Goal: Information Seeking & Learning: Learn about a topic

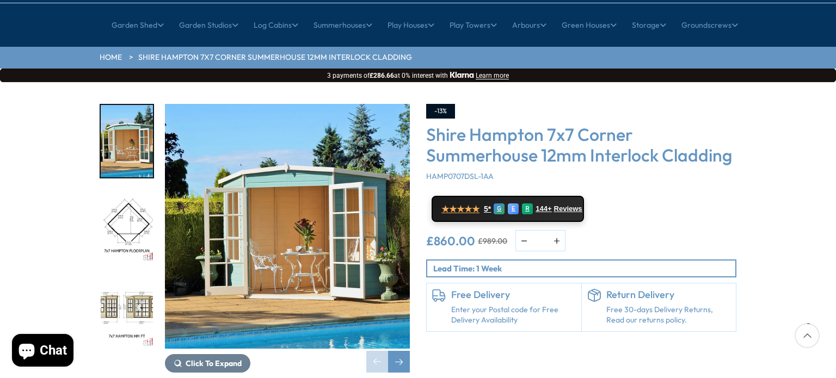
scroll to position [115, 0]
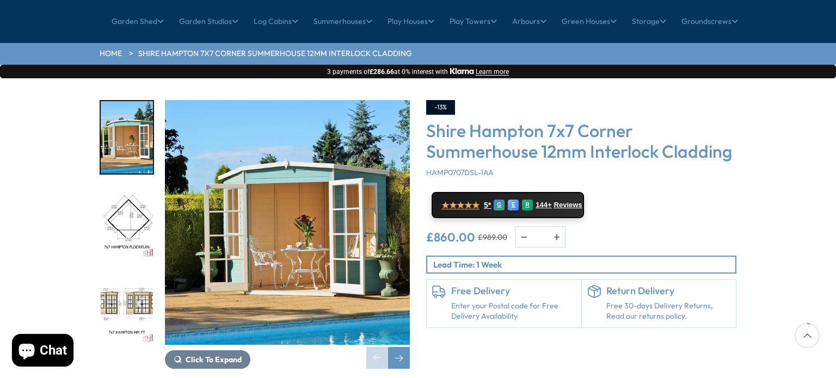
click at [137, 189] on img "2 / 12" at bounding box center [127, 223] width 52 height 72
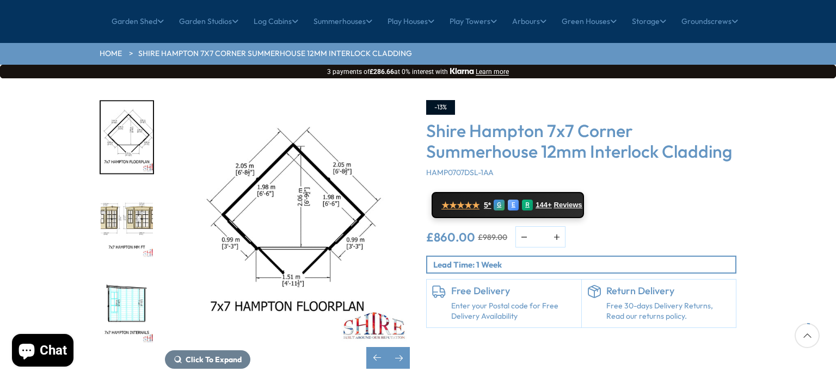
scroll to position [0, 0]
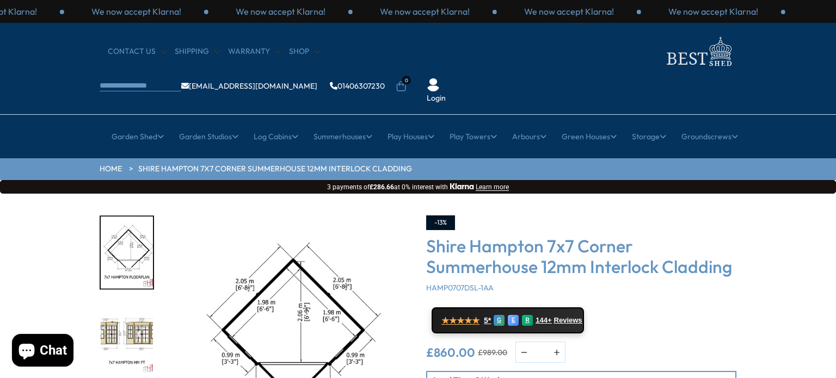
click at [135, 302] on img "3 / 12" at bounding box center [127, 338] width 52 height 72
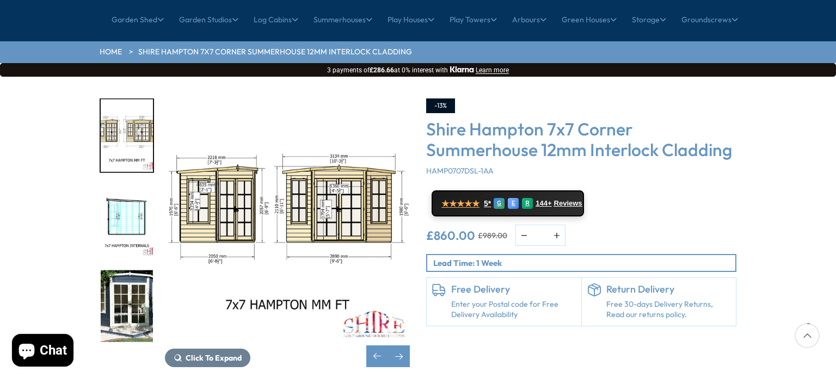
scroll to position [114, 0]
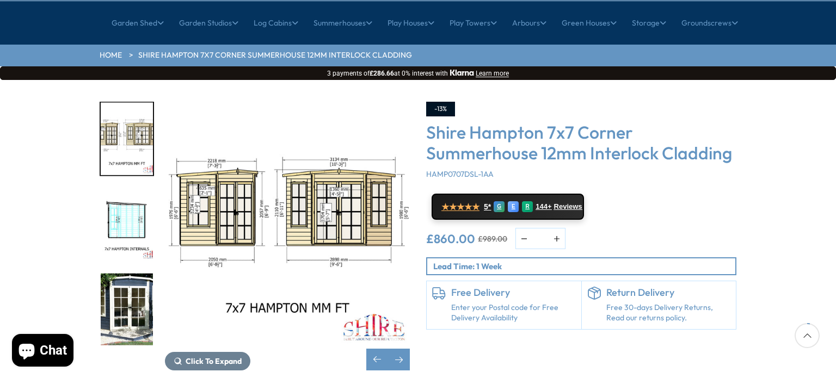
click at [135, 288] on img "5 / 12" at bounding box center [127, 309] width 52 height 72
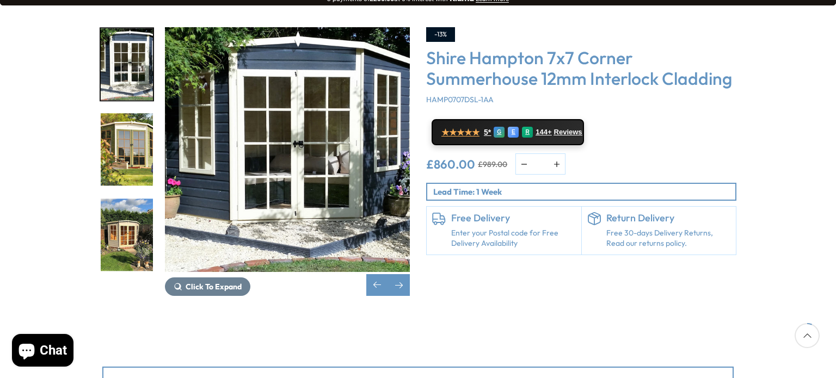
scroll to position [201, 0]
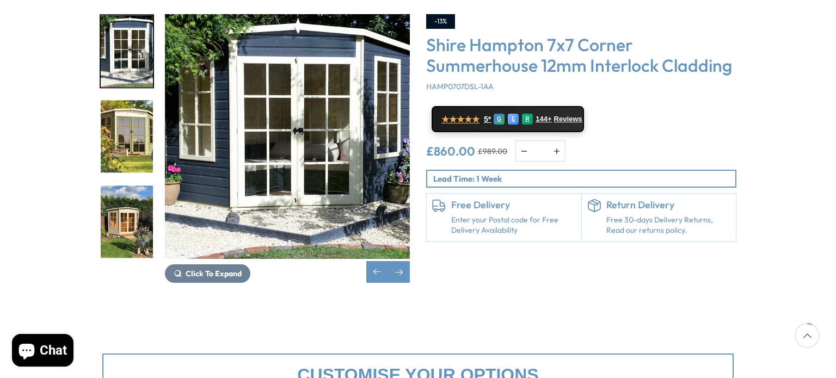
click at [128, 194] on img "7 / 12" at bounding box center [127, 222] width 52 height 72
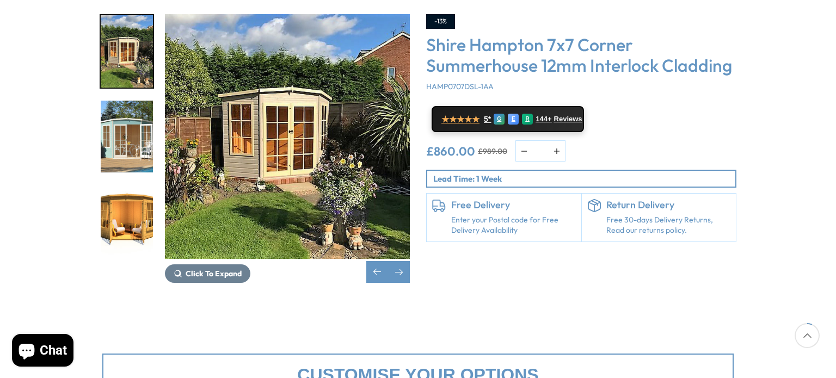
click at [128, 194] on img "9 / 12" at bounding box center [127, 222] width 52 height 72
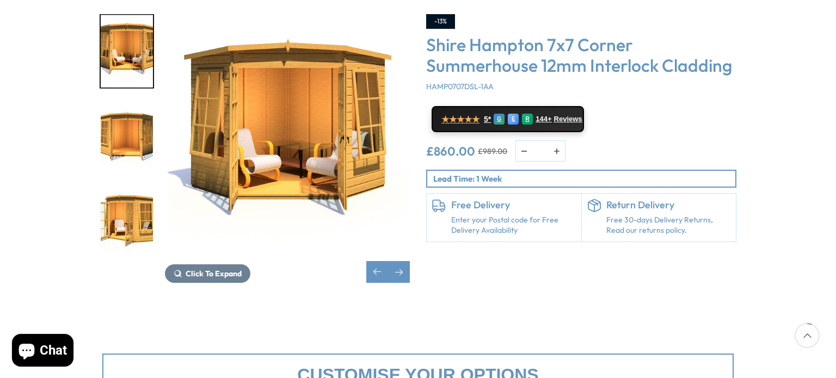
click at [128, 194] on img "11 / 12" at bounding box center [127, 222] width 52 height 72
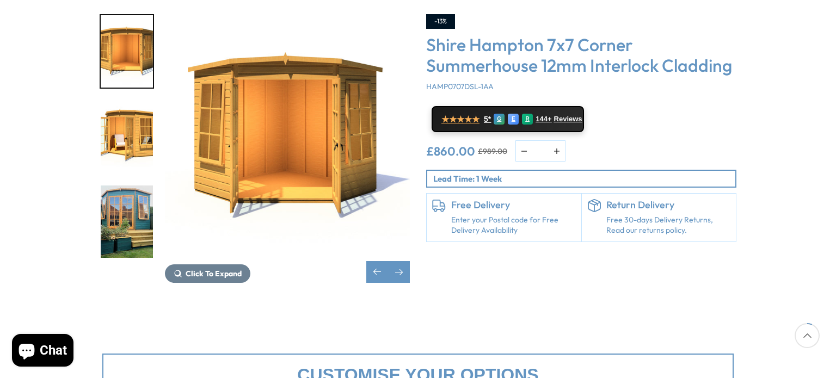
click at [128, 194] on img "12 / 12" at bounding box center [127, 222] width 52 height 72
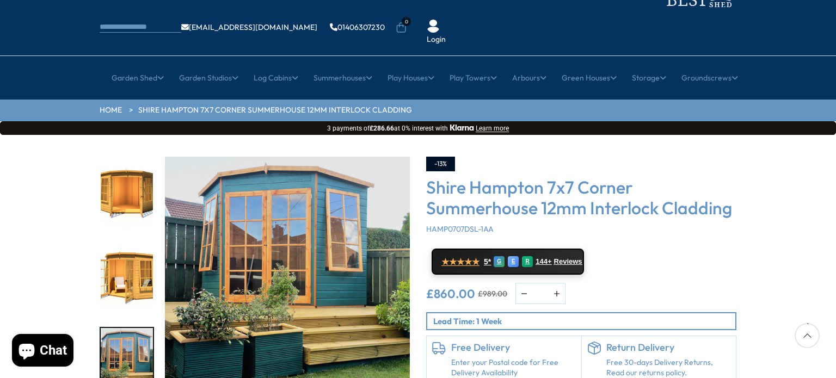
scroll to position [57, 0]
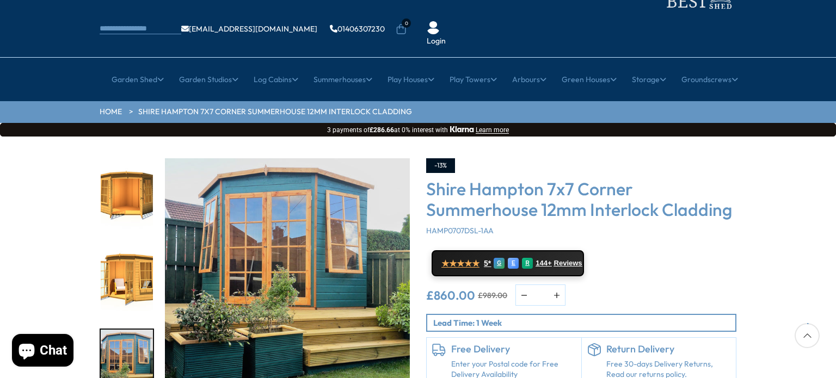
click at [106, 166] on img "10 / 12" at bounding box center [127, 195] width 52 height 72
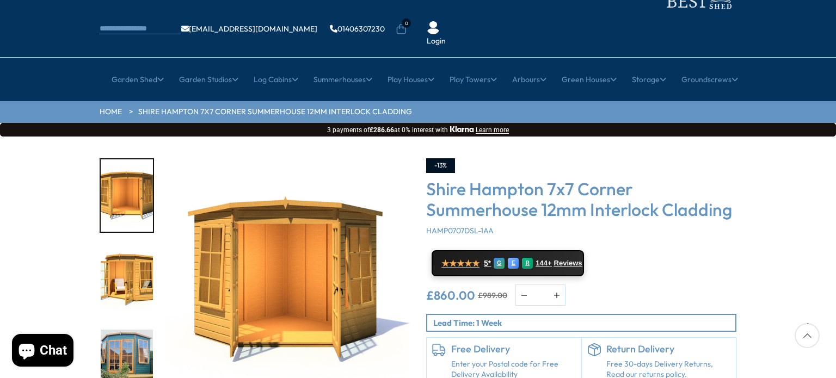
click at [106, 166] on img "10 / 12" at bounding box center [127, 195] width 52 height 72
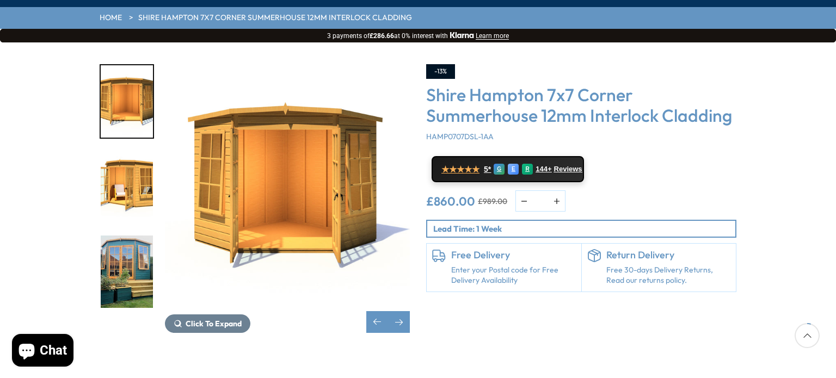
scroll to position [157, 0]
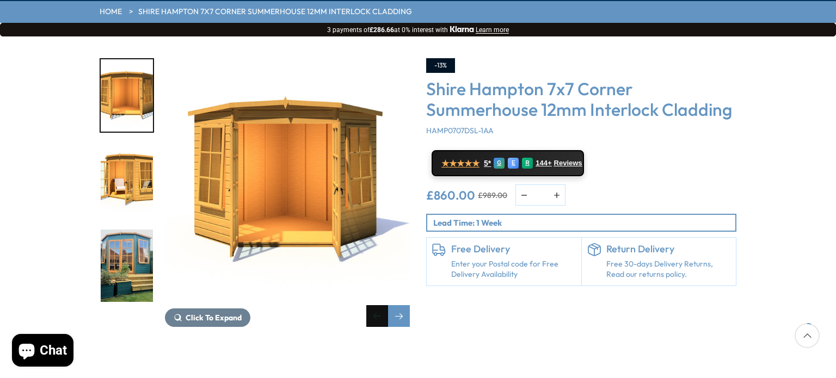
click at [367, 305] on div "Previous slide" at bounding box center [377, 316] width 22 height 22
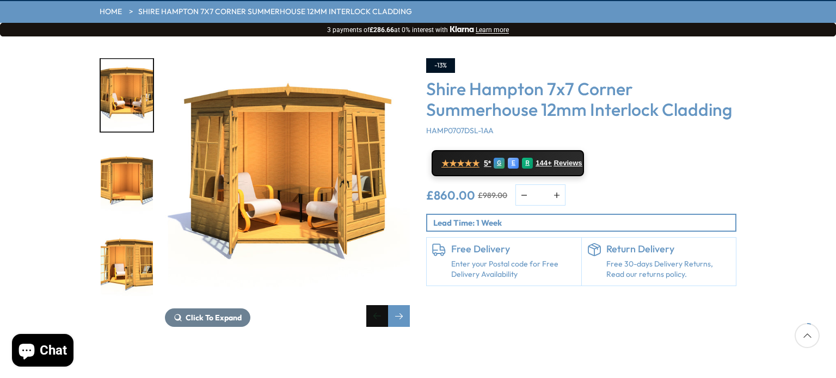
click at [367, 305] on div "Previous slide" at bounding box center [377, 316] width 22 height 22
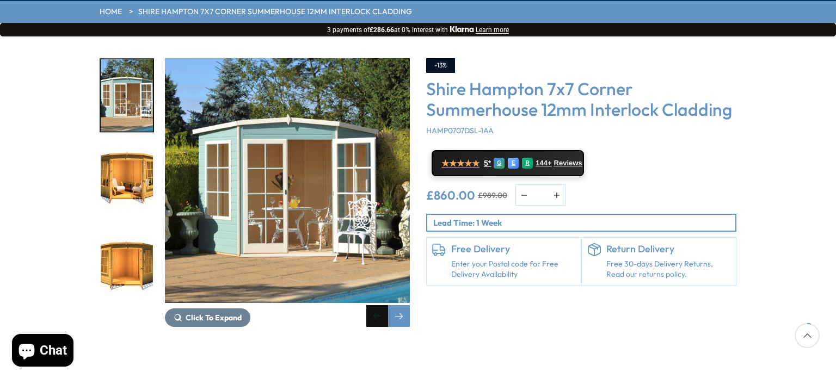
click at [367, 305] on div "Previous slide" at bounding box center [377, 316] width 22 height 22
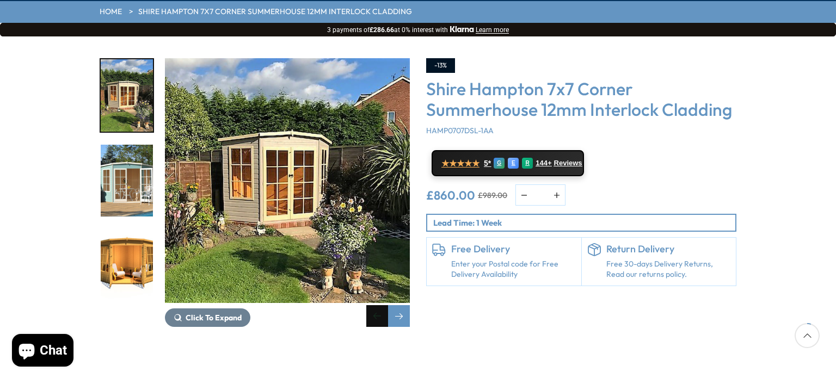
click at [367, 305] on div "Previous slide" at bounding box center [377, 316] width 22 height 22
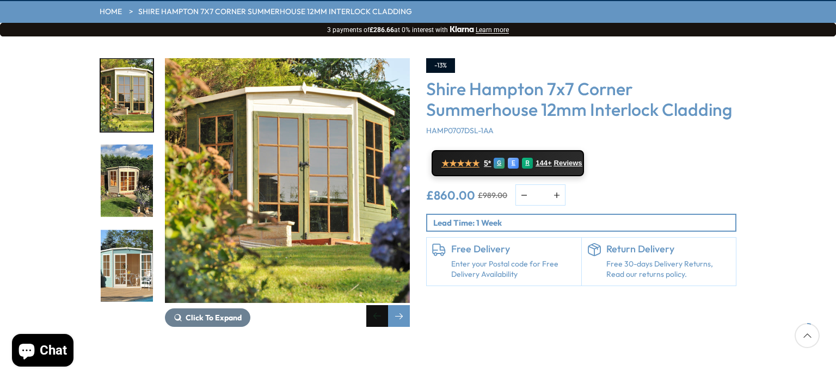
click at [367, 305] on div "Previous slide" at bounding box center [377, 316] width 22 height 22
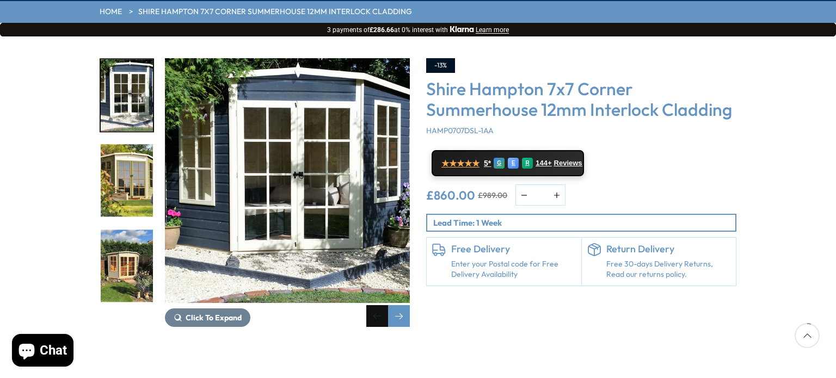
click at [379, 305] on div "Previous slide" at bounding box center [377, 316] width 22 height 22
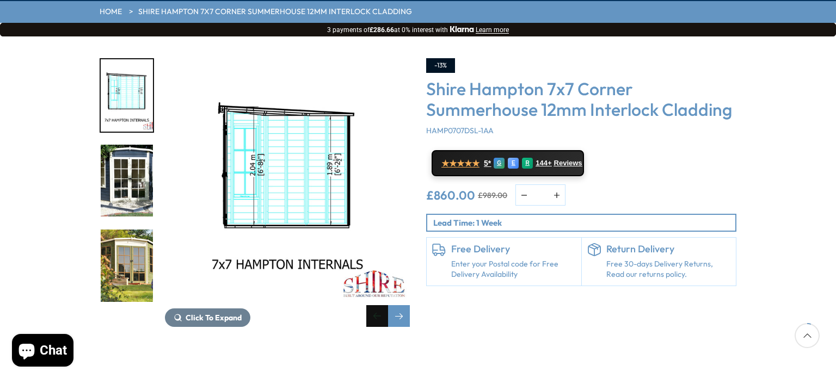
click at [379, 305] on div "Previous slide" at bounding box center [377, 316] width 22 height 22
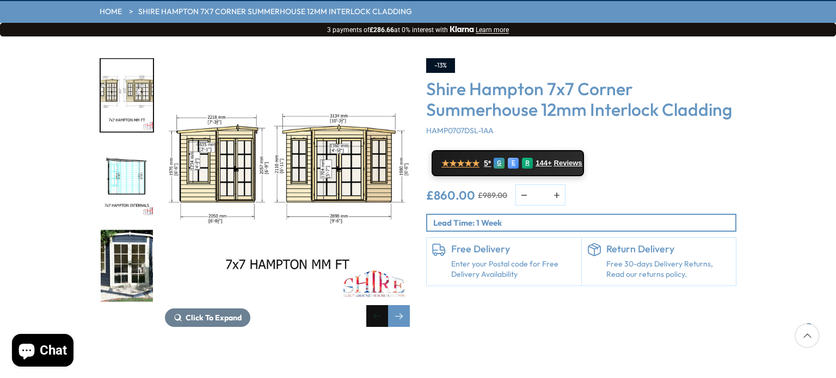
click at [379, 305] on div "Previous slide" at bounding box center [377, 316] width 22 height 22
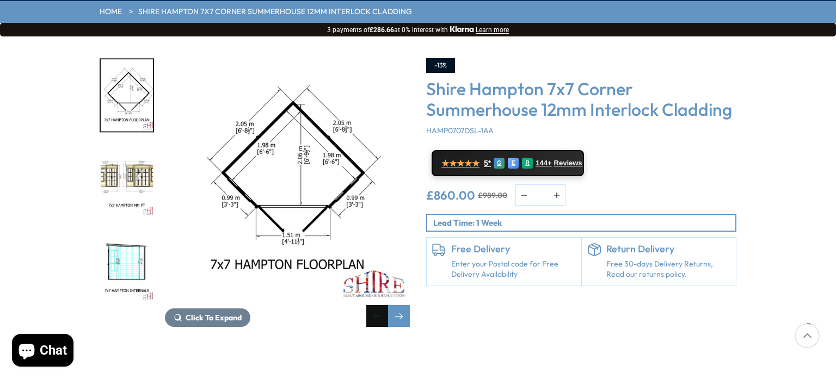
click at [379, 305] on div "Previous slide" at bounding box center [377, 316] width 22 height 22
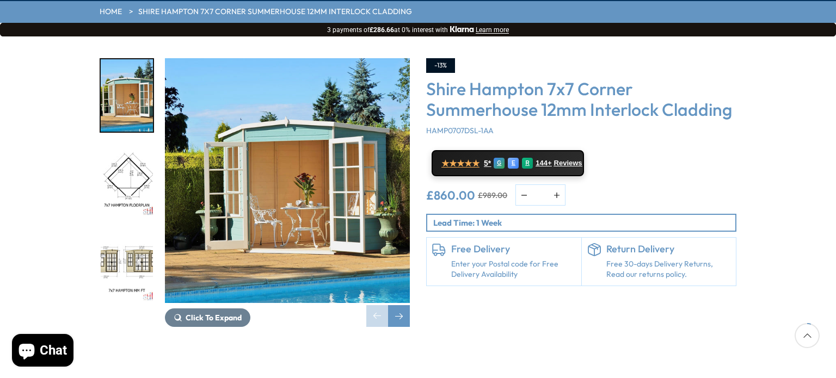
click at [130, 151] on img "2 / 12" at bounding box center [127, 181] width 52 height 72
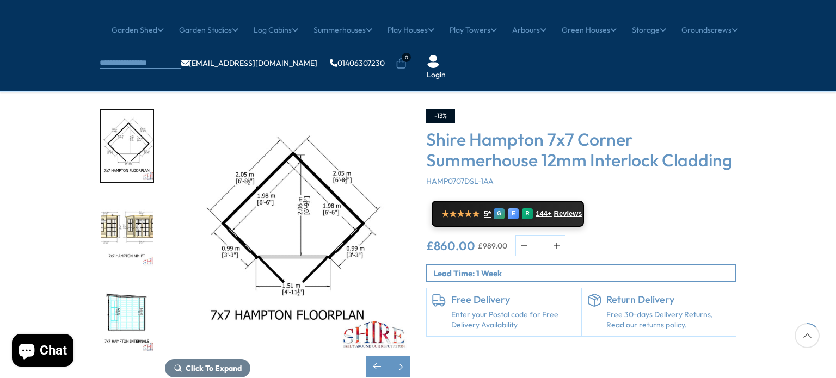
scroll to position [0, 0]
